Goal: Information Seeking & Learning: Learn about a topic

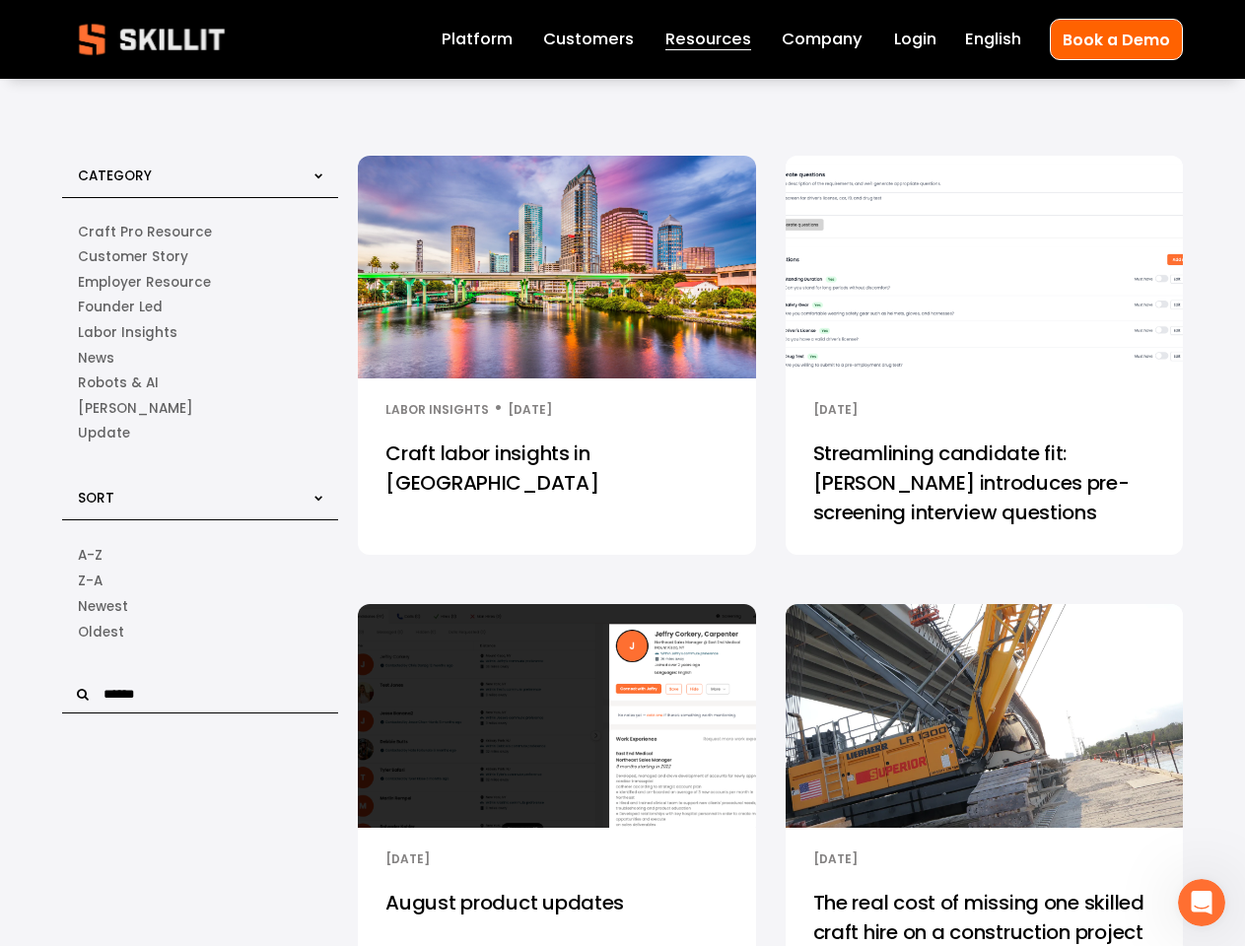
click at [201, 698] on input "text" at bounding box center [200, 694] width 276 height 37
click at [1202, 903] on icon "Open Intercom Messenger" at bounding box center [1202, 903] width 33 height 33
